Goal: Task Accomplishment & Management: Manage account settings

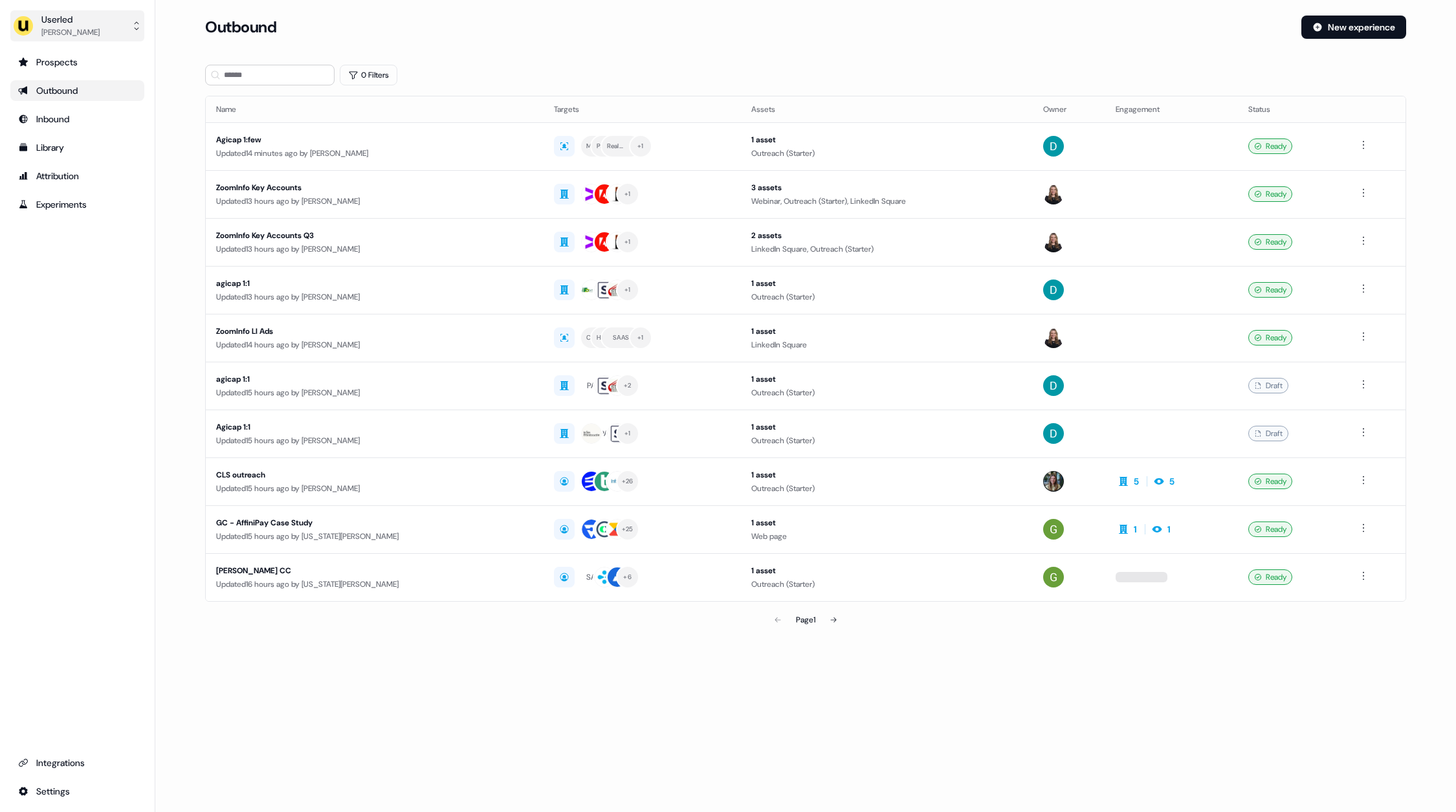
click at [80, 19] on div "Userled" at bounding box center [71, 19] width 58 height 13
click at [92, 55] on div "Impersonate (Admin)" at bounding box center [76, 61] width 123 height 24
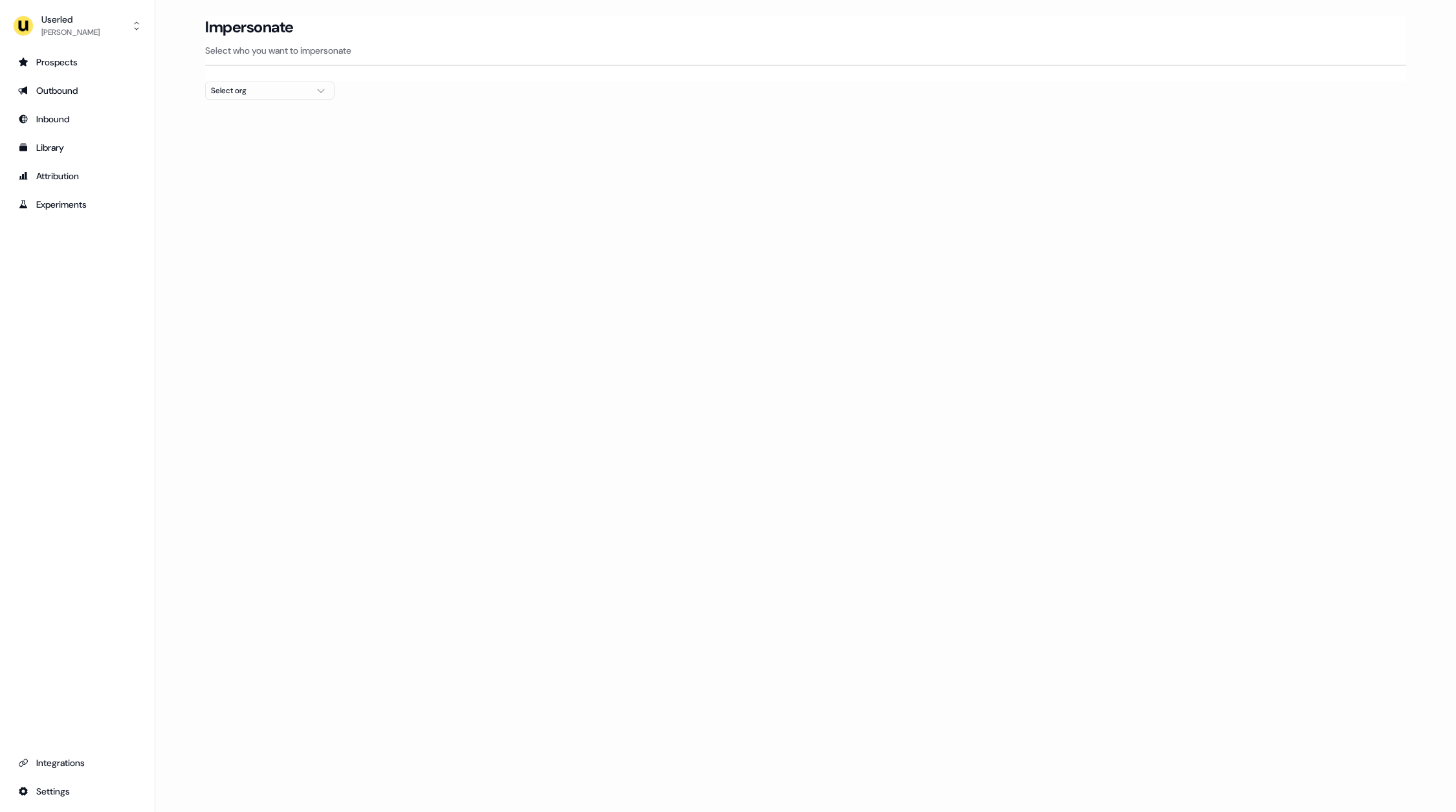
click at [255, 90] on div "Select org" at bounding box center [259, 90] width 97 height 13
type input "***"
click at [262, 136] on div "[PERSON_NAME] People" at bounding box center [270, 137] width 128 height 21
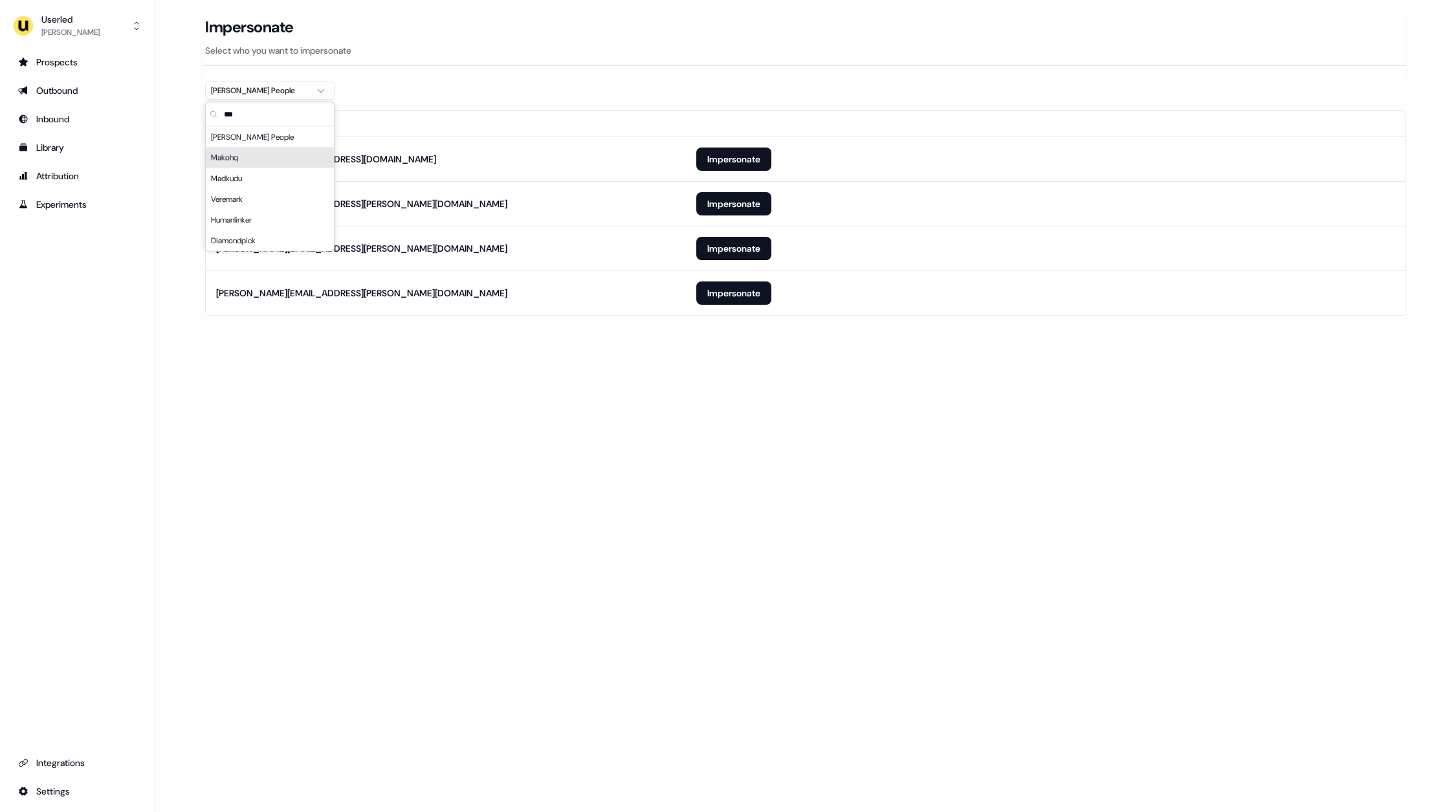
click at [704, 355] on div "Loading... Impersonate Select who you want to impersonate [PERSON_NAME] People …" at bounding box center [805, 406] width 1301 height 812
click at [725, 245] on button "Impersonate" at bounding box center [734, 248] width 75 height 24
